Goal: Information Seeking & Learning: Learn about a topic

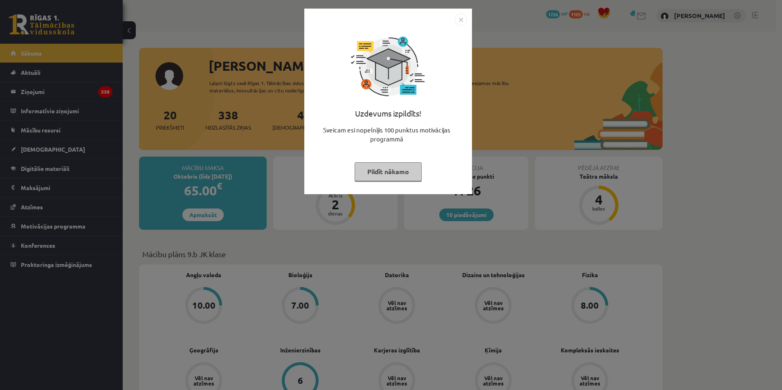
drag, startPoint x: 678, startPoint y: 184, endPoint x: 676, endPoint y: 176, distance: 7.6
click at [680, 180] on div "Uzdevums izpildīts! Sveicam esi nopelnījis 100 punktus motivācijas programmā Pi…" at bounding box center [391, 195] width 782 height 390
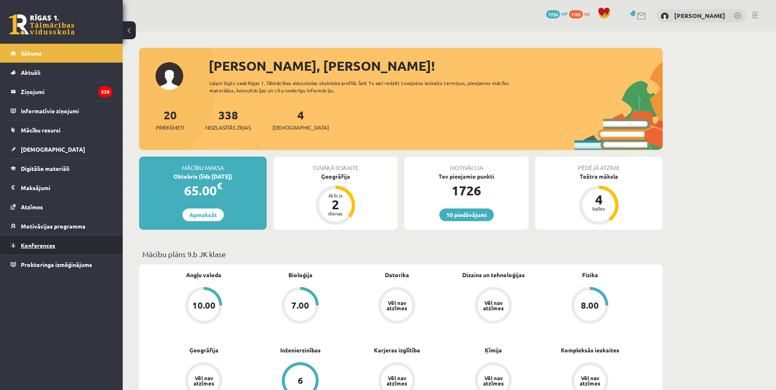
click at [33, 246] on span "Konferences" at bounding box center [38, 245] width 34 height 7
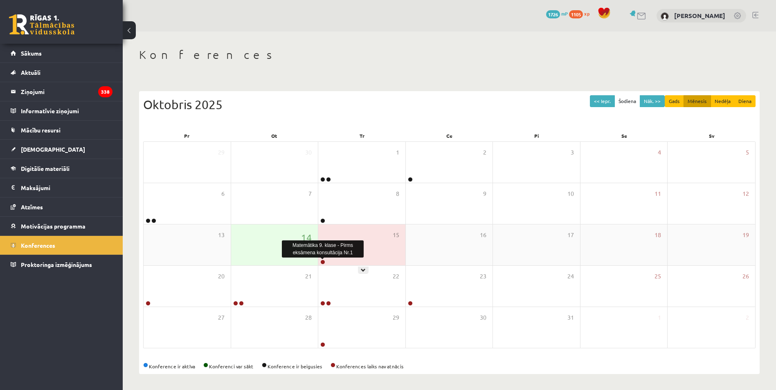
click at [324, 264] on link at bounding box center [322, 262] width 5 height 5
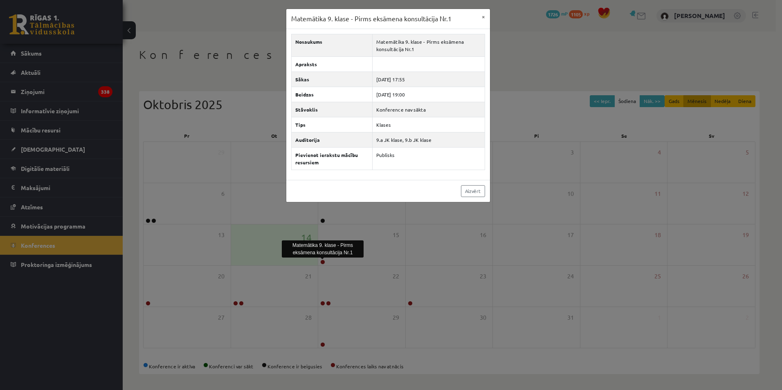
drag, startPoint x: 462, startPoint y: 295, endPoint x: 425, endPoint y: 327, distance: 48.4
click at [460, 295] on div "Matemātika 9. [PERSON_NAME] - Pirms eksāmena konsultācija Nr.1 × Nosaukums Mate…" at bounding box center [391, 195] width 782 height 390
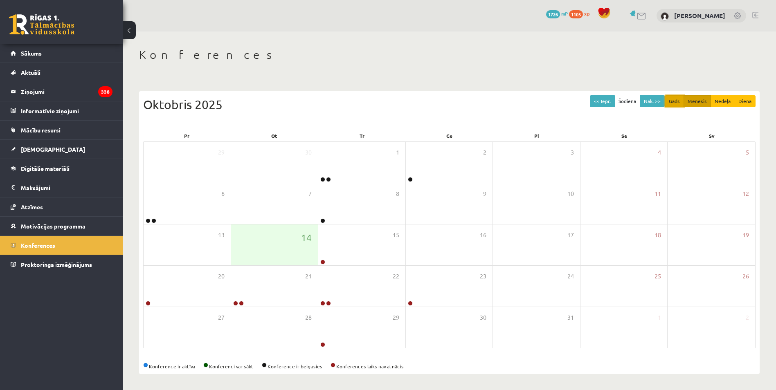
click at [668, 98] on button "Gads" at bounding box center [674, 101] width 19 height 12
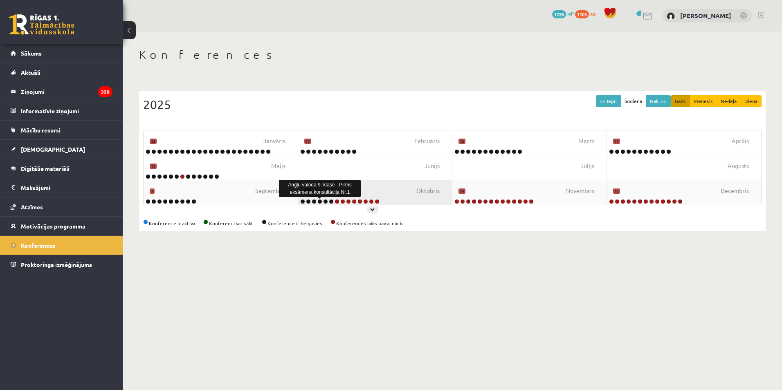
click at [319, 201] on link at bounding box center [320, 201] width 5 height 5
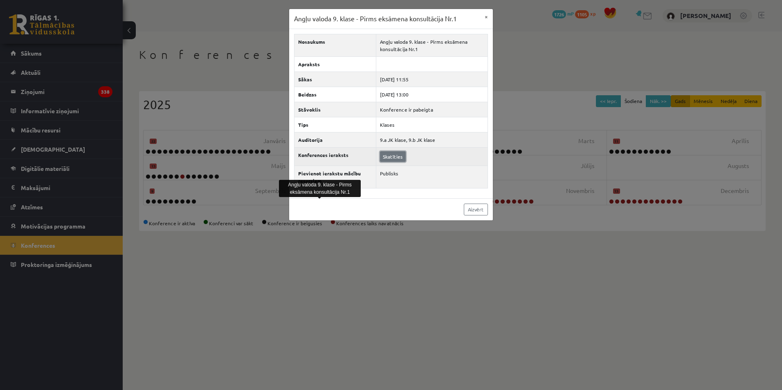
click at [390, 156] on link "Skatīties" at bounding box center [393, 156] width 26 height 11
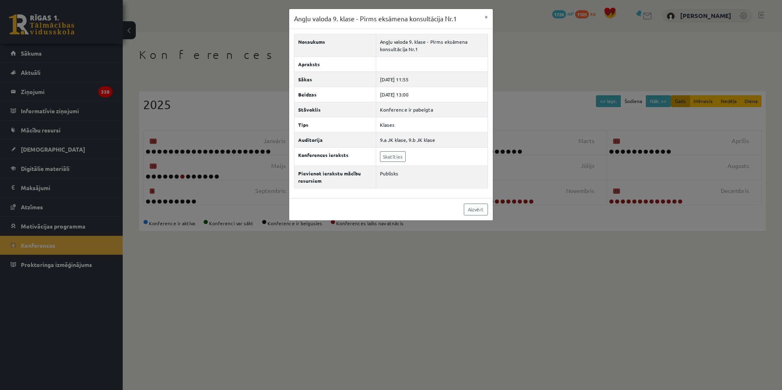
click at [561, 39] on div "Angļu valoda 9. [PERSON_NAME] - Pirms eksāmena konsultācija Nr.1 × Nosaukums An…" at bounding box center [391, 195] width 782 height 390
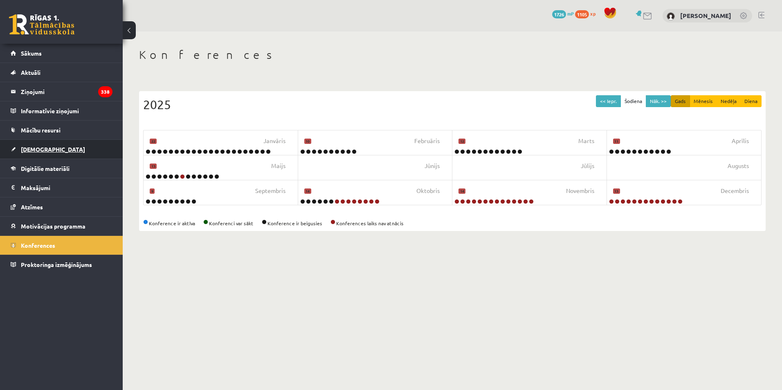
click at [56, 155] on link "[DEMOGRAPHIC_DATA]" at bounding box center [62, 149] width 102 height 19
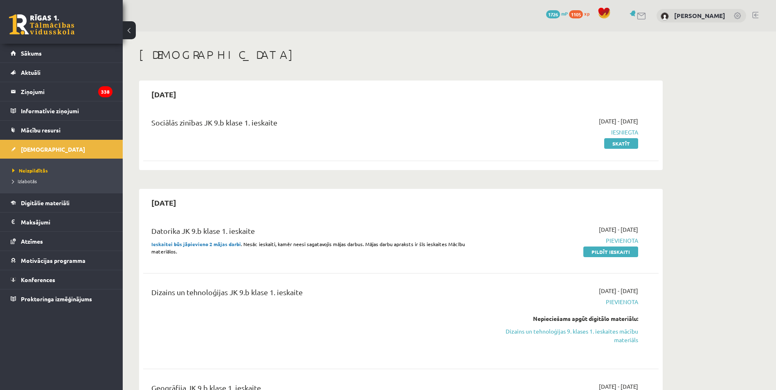
click at [183, 54] on h1 "[DEMOGRAPHIC_DATA]" at bounding box center [401, 55] width 524 height 14
click at [183, 53] on h1 "[DEMOGRAPHIC_DATA]" at bounding box center [401, 55] width 524 height 14
drag, startPoint x: 183, startPoint y: 53, endPoint x: 176, endPoint y: 53, distance: 7.0
click at [176, 53] on h1 "[DEMOGRAPHIC_DATA]" at bounding box center [401, 55] width 524 height 14
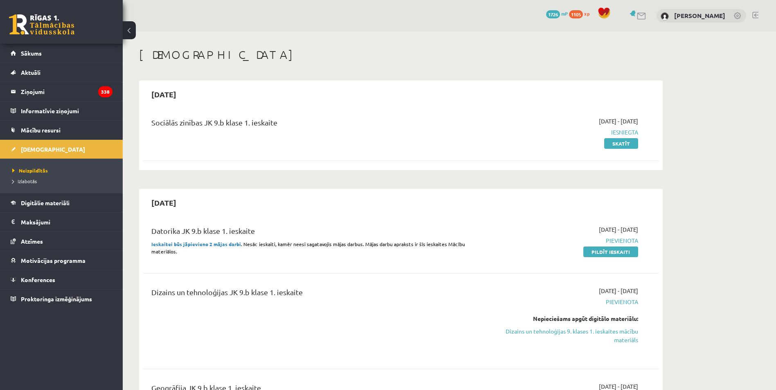
click at [207, 61] on div "[DEMOGRAPHIC_DATA]" at bounding box center [401, 56] width 524 height 16
drag, startPoint x: 167, startPoint y: 55, endPoint x: 138, endPoint y: 55, distance: 28.6
